Goal: Transaction & Acquisition: Purchase product/service

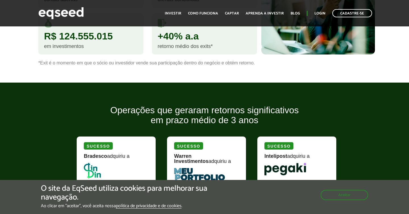
scroll to position [414, 0]
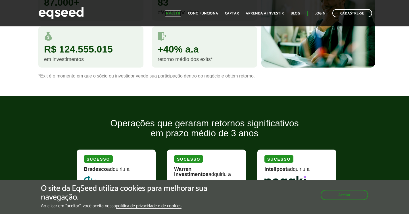
click at [173, 14] on link "Investir" at bounding box center [173, 14] width 16 height 4
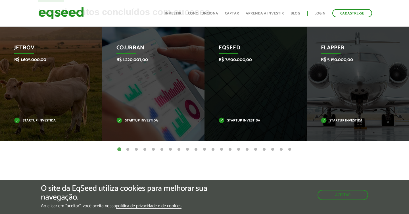
scroll to position [203, 0]
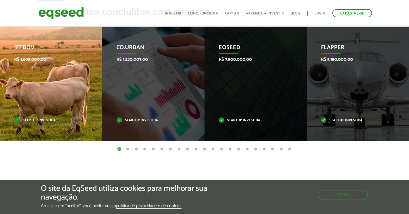
click at [67, 100] on div "JetBov R$ 1.605.000,00 Startup investida" at bounding box center [47, 83] width 94 height 115
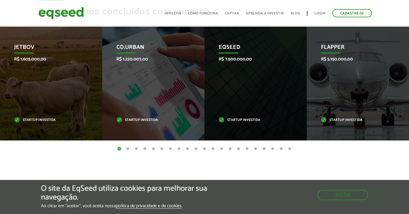
scroll to position [202, 0]
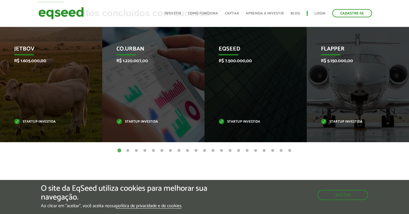
click at [290, 150] on button "21" at bounding box center [290, 151] width 6 height 6
